Goal: Task Accomplishment & Management: Manage account settings

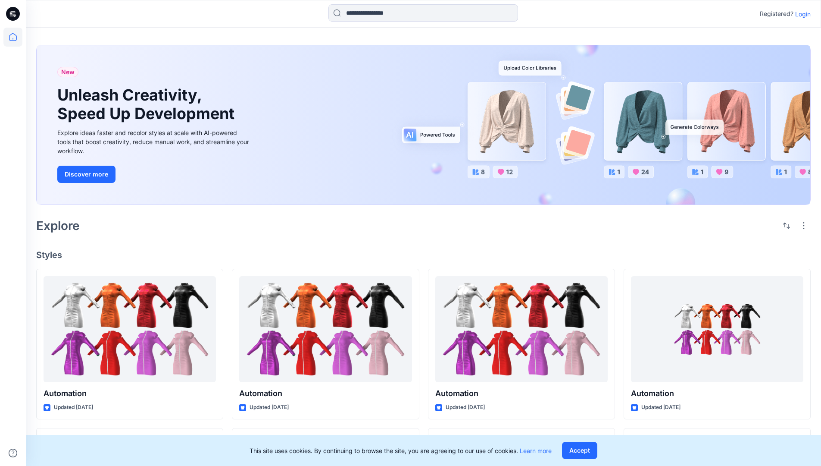
click at [801, 14] on p "Login" at bounding box center [803, 13] width 16 height 9
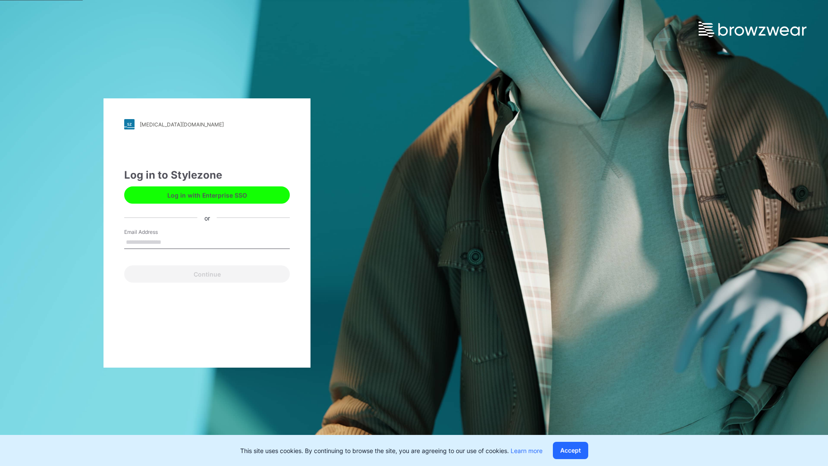
click at [170, 241] on input "Email Address" at bounding box center [207, 242] width 166 height 13
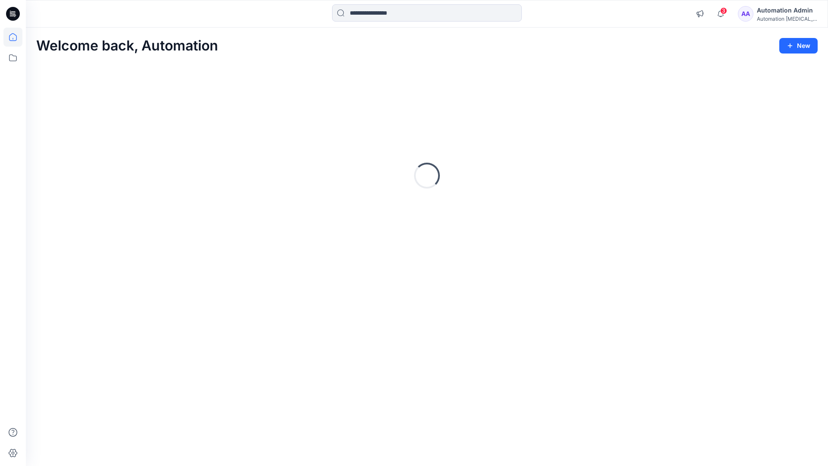
click at [16, 37] on icon at bounding box center [13, 37] width 8 height 8
click at [11, 59] on icon at bounding box center [12, 57] width 19 height 19
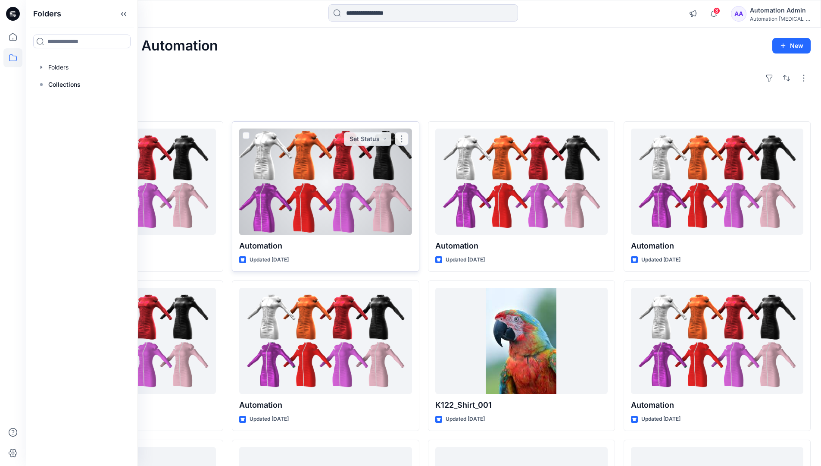
click at [248, 203] on div at bounding box center [325, 181] width 172 height 106
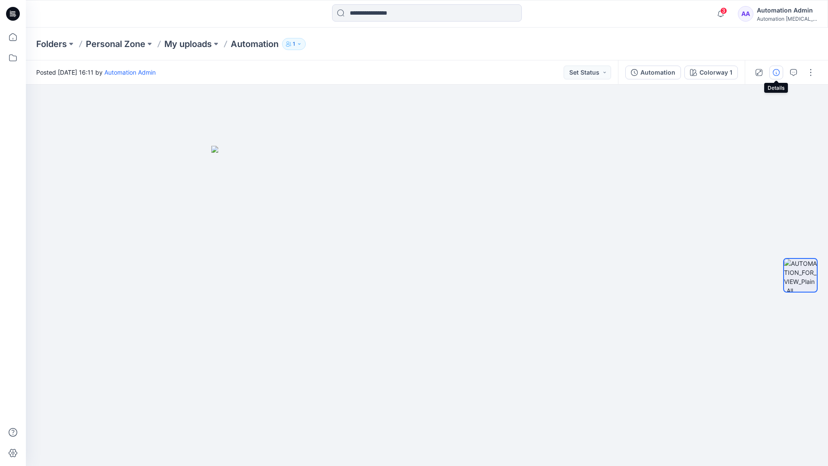
click at [776, 71] on icon "button" at bounding box center [775, 72] width 7 height 7
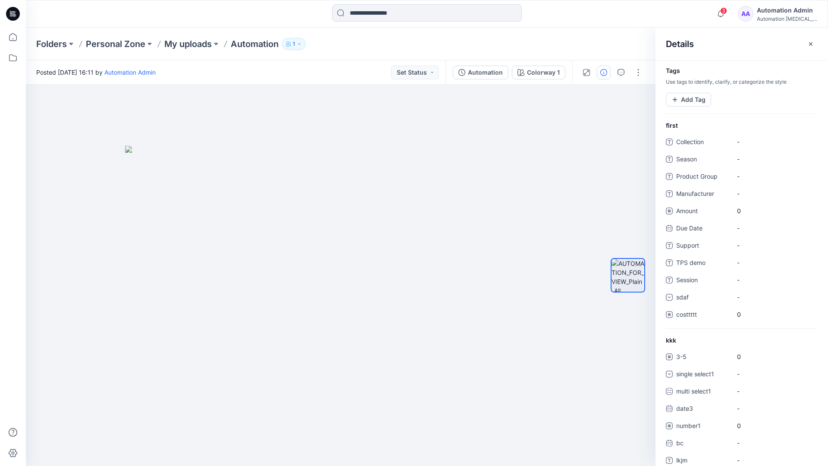
click at [782, 13] on div "Automation Admin" at bounding box center [787, 10] width 60 height 10
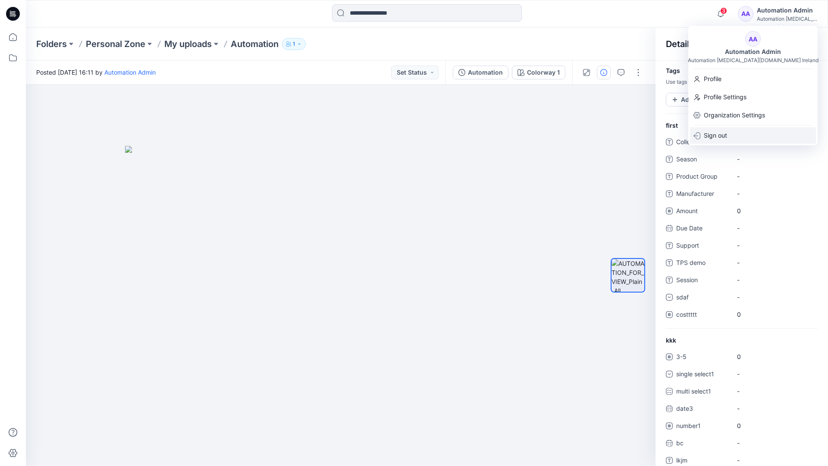
click at [730, 138] on div "Sign out" at bounding box center [753, 135] width 126 height 16
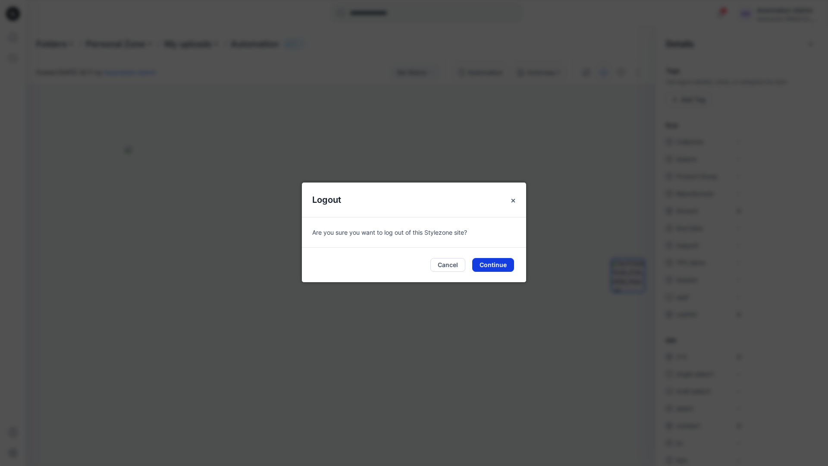
click at [501, 263] on button "Continue" at bounding box center [493, 265] width 42 height 14
